Goal: Use online tool/utility

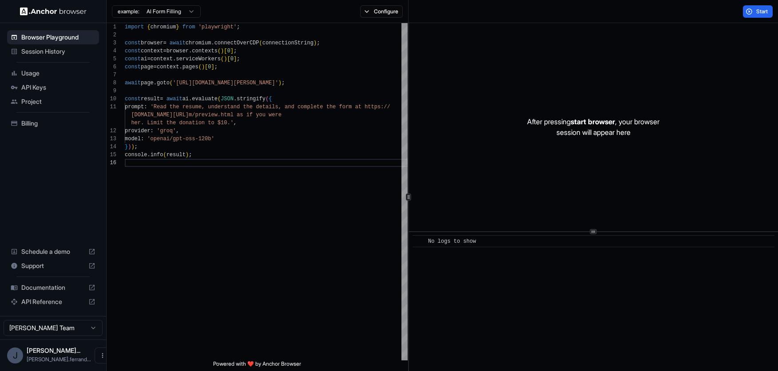
scroll to position [56, 0]
click at [363, 228] on div "import { chromium } from 'playwright' ; const browser = await chromium . connec…" at bounding box center [266, 259] width 283 height 473
click at [679, 103] on div "After pressing start browser , your browser session will appear here" at bounding box center [593, 127] width 369 height 208
click at [299, 126] on div "import { chromium } from 'playwright' ; const browser = await chromium . connec…" at bounding box center [266, 259] width 283 height 473
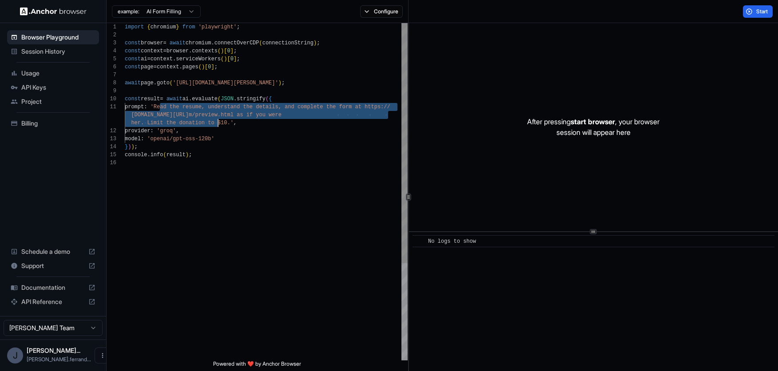
drag, startPoint x: 161, startPoint y: 108, endPoint x: 222, endPoint y: 122, distance: 62.8
click at [222, 122] on div "import { chromium } from 'playwright' ; const browser = await chromium . connec…" at bounding box center [266, 259] width 283 height 473
click at [220, 126] on div "import { chromium } from 'playwright' ; const browser = await chromium . connec…" at bounding box center [266, 259] width 283 height 473
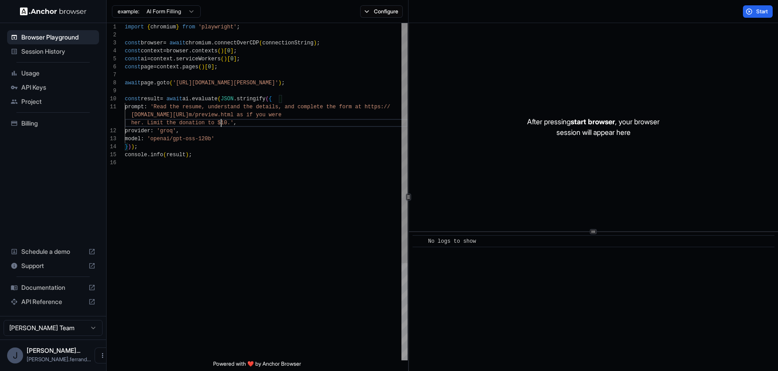
scroll to position [16, 0]
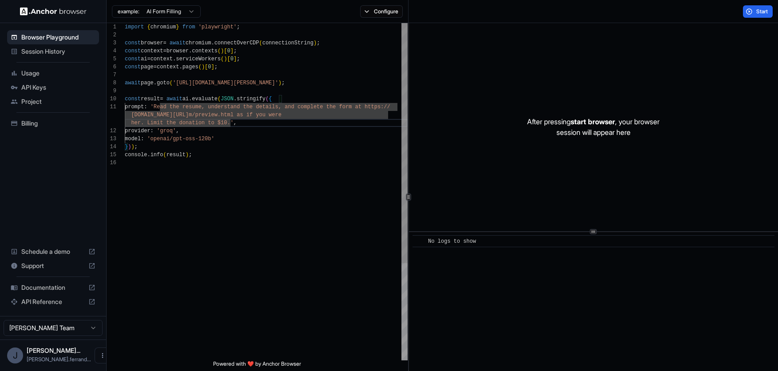
click at [200, 143] on div "import { chromium } from 'playwright' ; const browser = await chromium . connec…" at bounding box center [266, 259] width 283 height 473
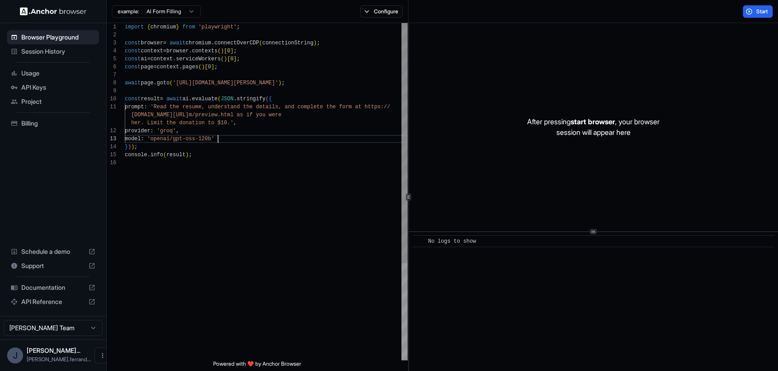
scroll to position [32, 0]
drag, startPoint x: 217, startPoint y: 139, endPoint x: 178, endPoint y: 142, distance: 38.3
click at [178, 142] on div "import { chromium } from 'playwright' ; const browser = await chromium . connec…" at bounding box center [266, 259] width 283 height 473
click at [293, 147] on div "import { chromium } from 'playwright' ; const browser = await chromium . connec…" at bounding box center [266, 259] width 283 height 473
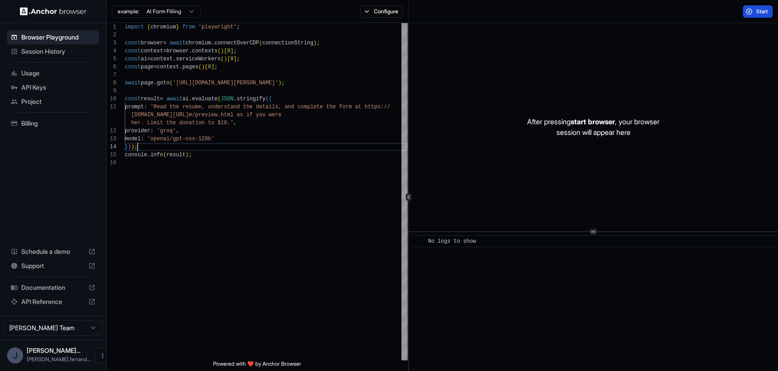
click at [753, 13] on button "Start" at bounding box center [758, 11] width 30 height 12
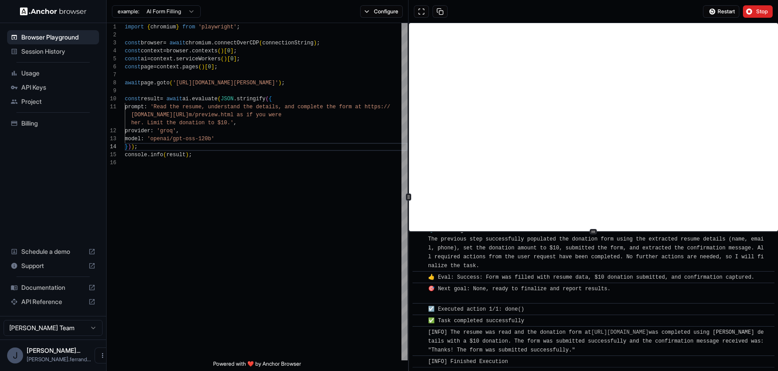
scroll to position [460, 0]
click at [304, 87] on div "import { chromium } from 'playwright' ; const browser = await chromium . connec…" at bounding box center [266, 259] width 283 height 473
click at [293, 68] on div "import { chromium } from 'playwright' ; const browser = await chromium . connec…" at bounding box center [266, 259] width 283 height 473
type textarea "**********"
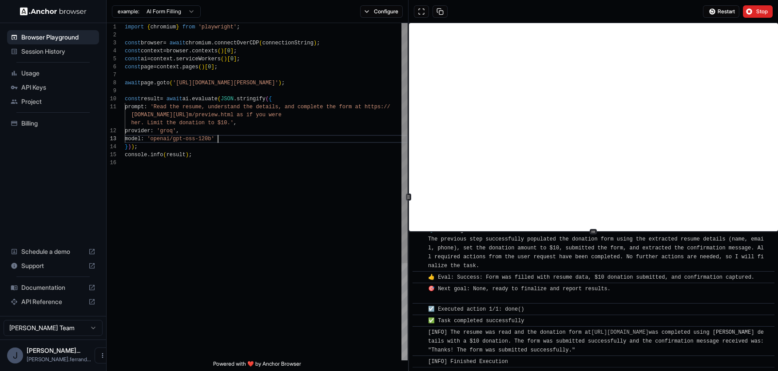
scroll to position [32, 0]
drag, startPoint x: 217, startPoint y: 141, endPoint x: 158, endPoint y: 139, distance: 59.1
click at [158, 139] on div "import { chromium } from 'playwright' ; const browser = await chromium . connec…" at bounding box center [266, 259] width 283 height 473
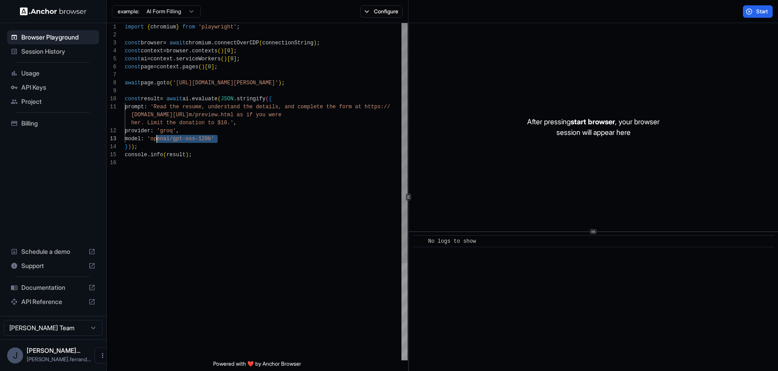
scroll to position [0, 0]
click at [492, 69] on div "After pressing start browser , your browser session will appear here" at bounding box center [593, 127] width 369 height 208
